Goal: Task Accomplishment & Management: Use online tool/utility

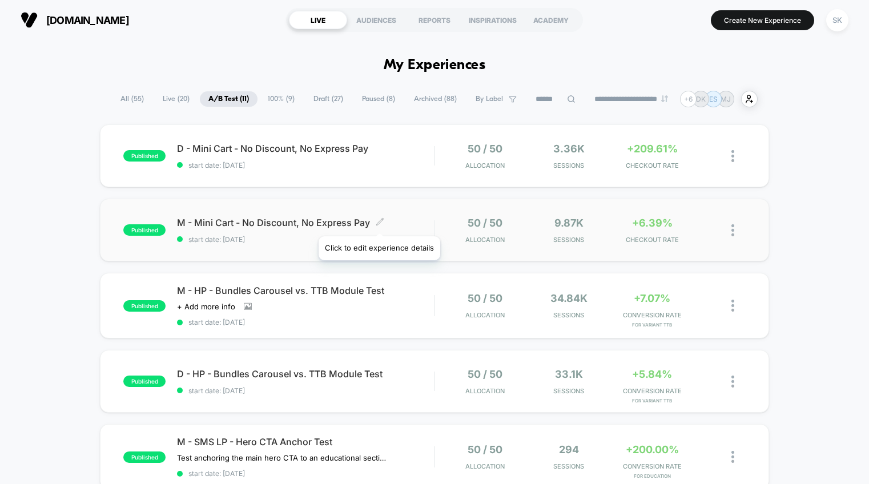
click at [379, 222] on icon at bounding box center [379, 221] width 7 height 7
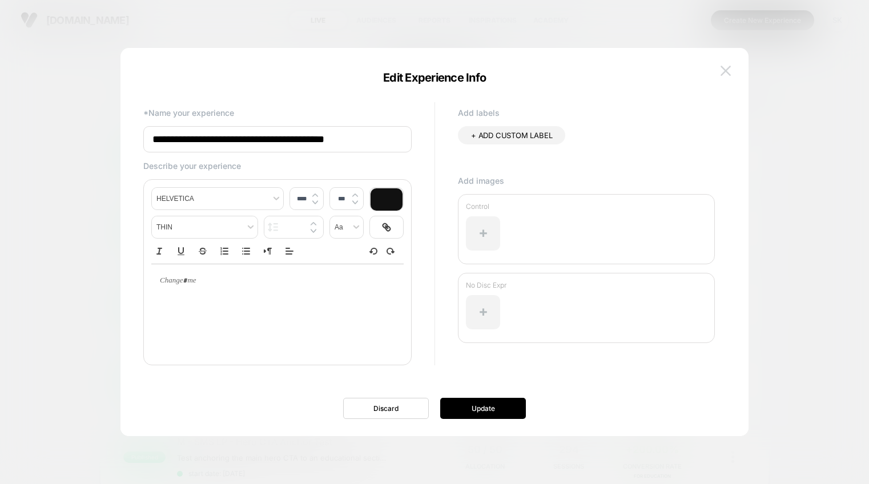
click at [728, 74] on img at bounding box center [726, 71] width 10 height 10
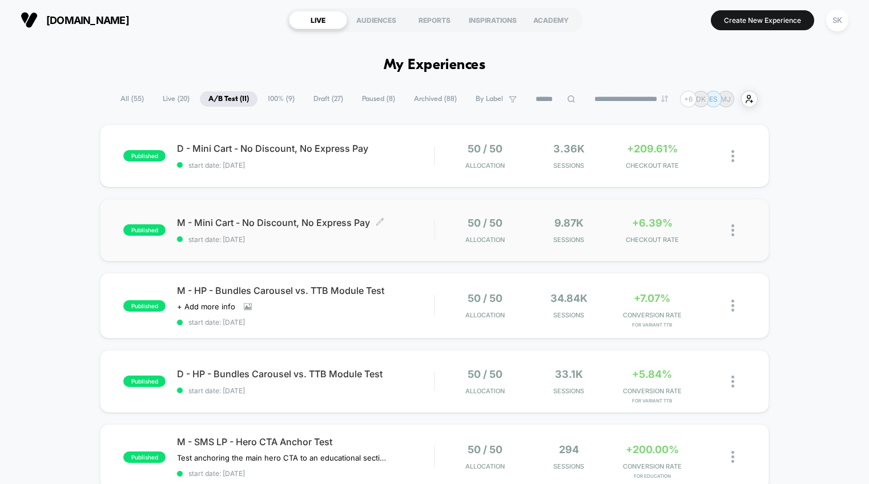
click at [439, 212] on div "published M - Mini Cart - No Discount, No Express Pay Click to edit experience …" at bounding box center [434, 230] width 669 height 63
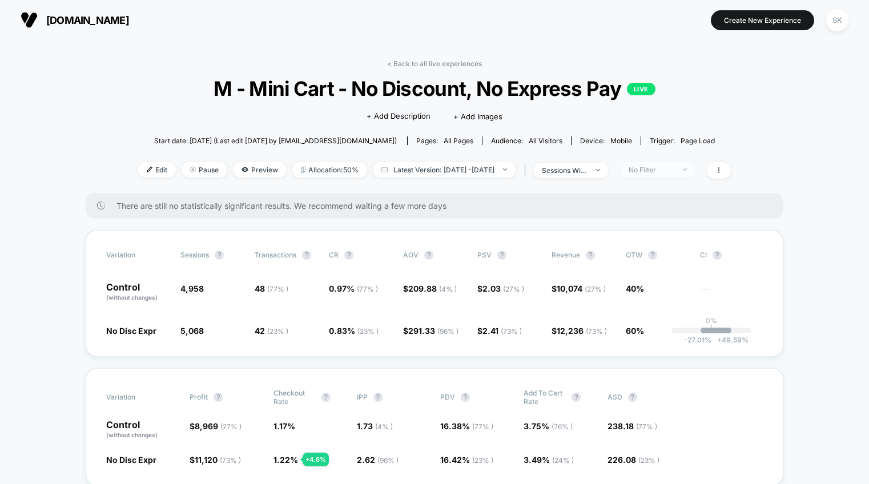
click at [676, 174] on span "No Filter" at bounding box center [657, 169] width 75 height 15
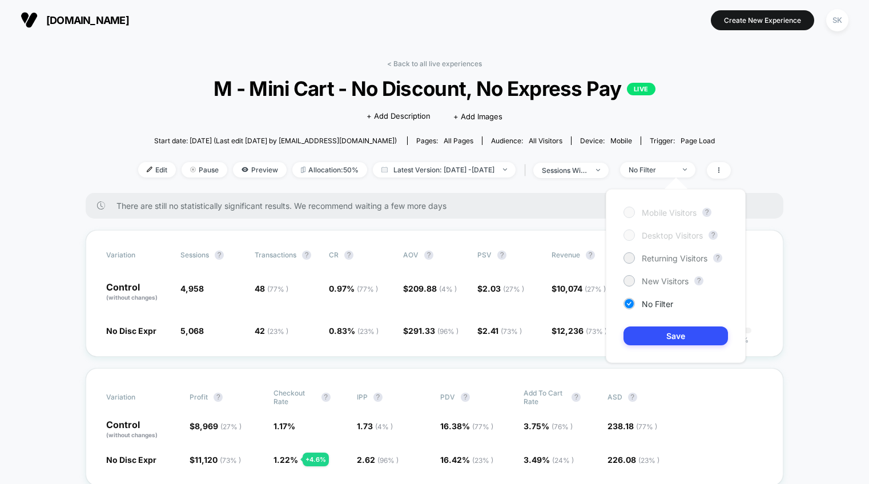
click at [668, 265] on div "Mobile Visitors ? Desktop Visitors ? Returning Visitors ? New Visitors ? No Fil…" at bounding box center [676, 276] width 140 height 174
click at [669, 259] on span "Returning Visitors" at bounding box center [675, 259] width 66 height 10
click at [675, 336] on button "Save" at bounding box center [676, 336] width 105 height 19
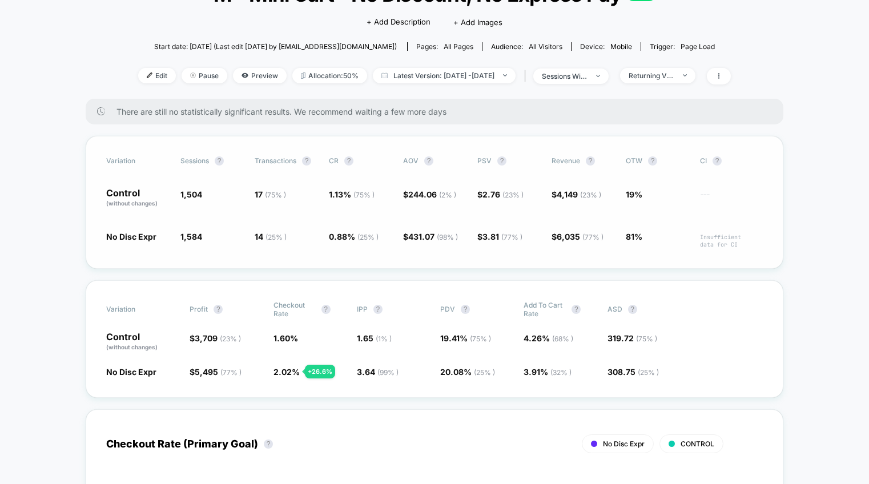
scroll to position [95, 0]
click at [696, 76] on span "Returning Visitors" at bounding box center [657, 74] width 75 height 15
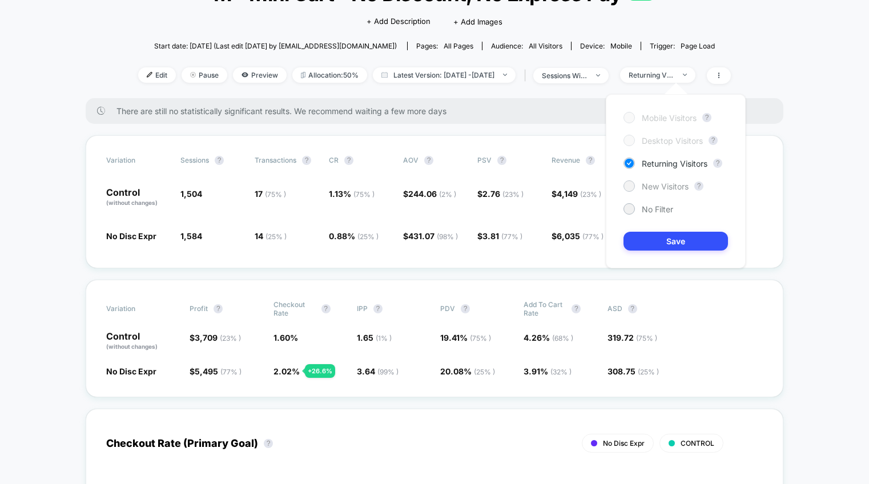
click at [660, 187] on span "New Visitors" at bounding box center [665, 187] width 47 height 10
click at [668, 242] on button "Save" at bounding box center [676, 241] width 105 height 19
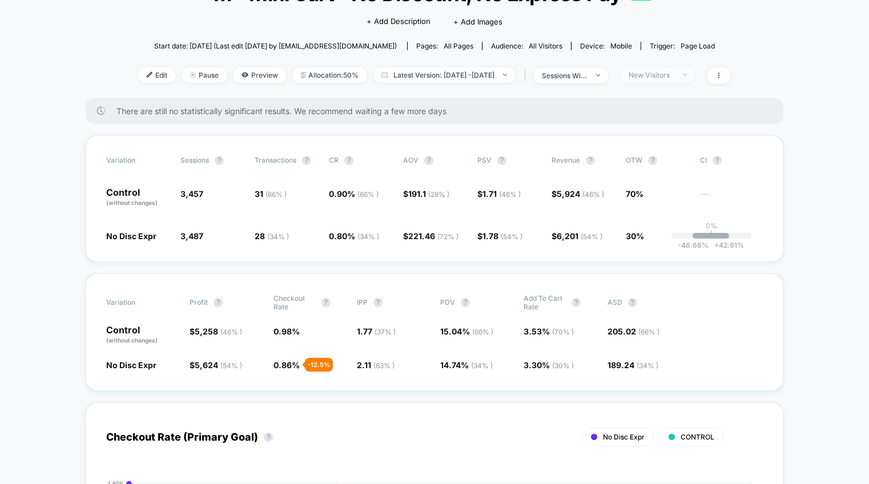
click at [675, 73] on div "New Visitors" at bounding box center [652, 75] width 46 height 9
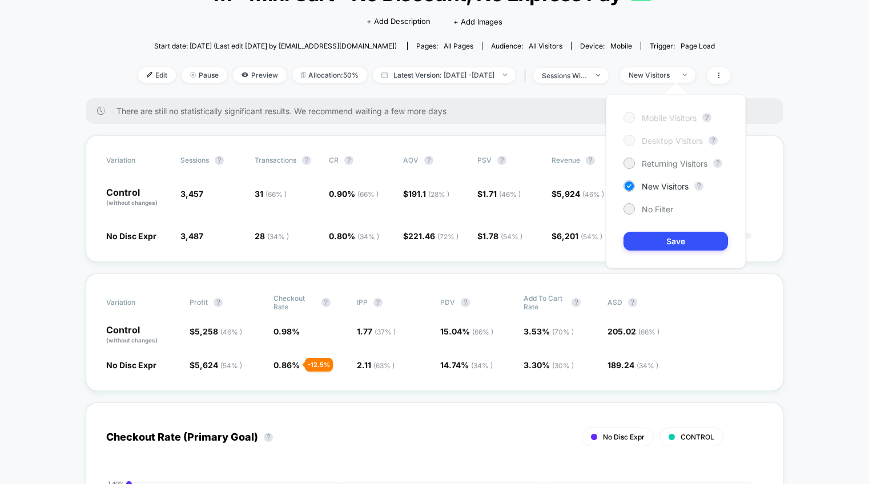
click at [656, 215] on div "Mobile Visitors ? Desktop Visitors ? Returning Visitors ? New Visitors ? No Fil…" at bounding box center [676, 181] width 140 height 174
click at [657, 210] on span "No Filter" at bounding box center [657, 209] width 31 height 10
click at [660, 238] on button "Save" at bounding box center [676, 241] width 105 height 19
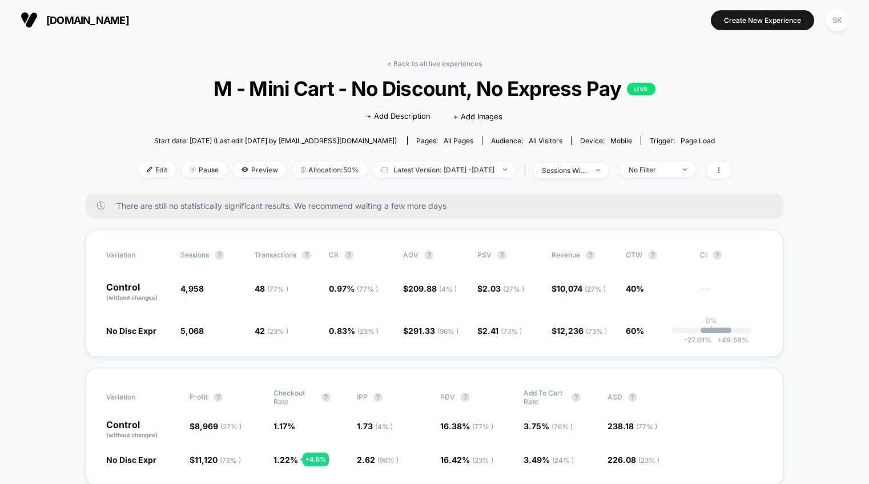
click at [406, 60] on link "< Back to all live experiences" at bounding box center [434, 63] width 95 height 9
